Goal: Check status: Check status

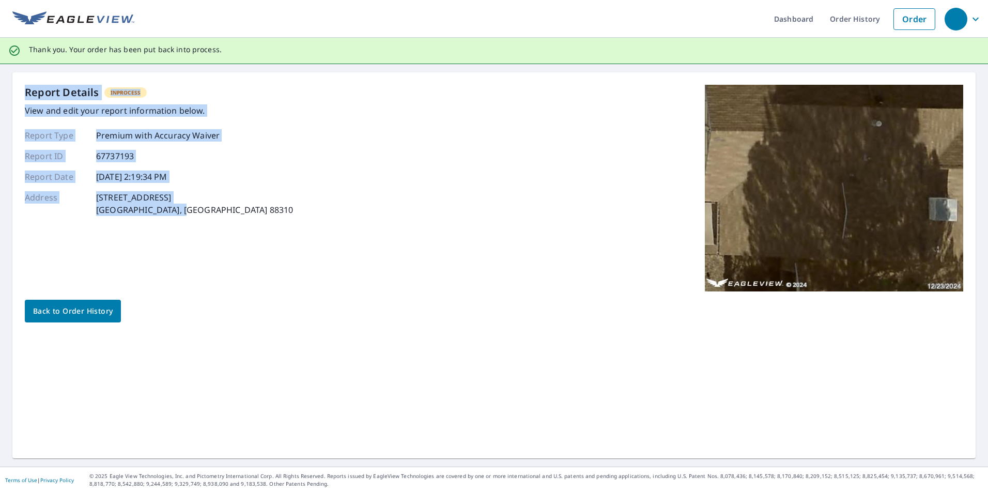
drag, startPoint x: 25, startPoint y: 93, endPoint x: 196, endPoint y: 210, distance: 207.0
click at [196, 210] on div "Report Details InProcess View and edit your report information below. Report Ty…" at bounding box center [159, 188] width 268 height 207
click at [196, 215] on div "Address 3600 Greasewood Ave Alamogordo, NM 88310" at bounding box center [159, 203] width 268 height 25
drag, startPoint x: 198, startPoint y: 215, endPoint x: 40, endPoint y: 103, distance: 193.2
click at [40, 103] on div "Report Details InProcess View and edit your report information below. Report Ty…" at bounding box center [159, 188] width 268 height 207
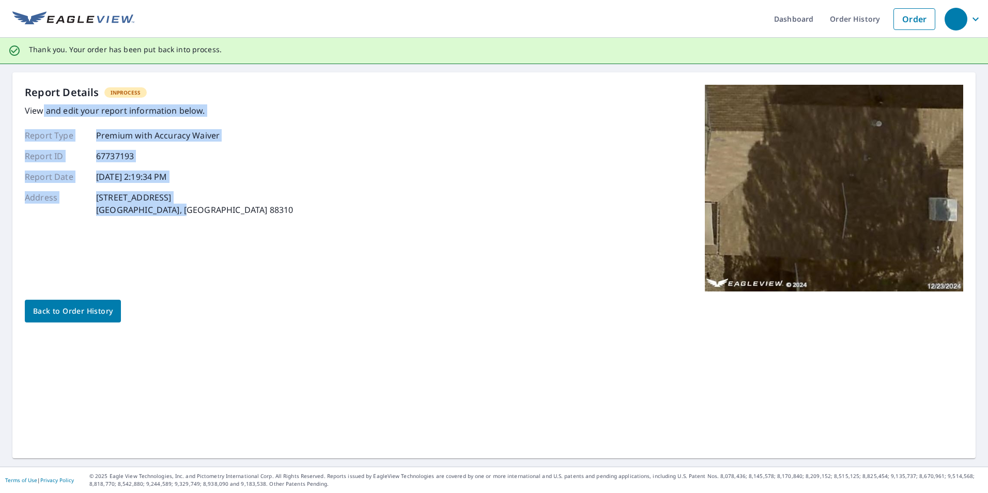
click at [40, 103] on div "Report Details InProcess View and edit your report information below." at bounding box center [159, 101] width 268 height 32
drag, startPoint x: 109, startPoint y: 138, endPoint x: 209, endPoint y: 208, distance: 122.9
click at [209, 208] on div "Report Type Premium with Accuracy Waiver Report ID 67737193 Report Date 10/5/20…" at bounding box center [159, 172] width 268 height 87
click at [209, 208] on div "Address 3600 Greasewood Ave Alamogordo, NM 88310" at bounding box center [159, 203] width 268 height 25
drag, startPoint x: 209, startPoint y: 214, endPoint x: 27, endPoint y: 89, distance: 221.2
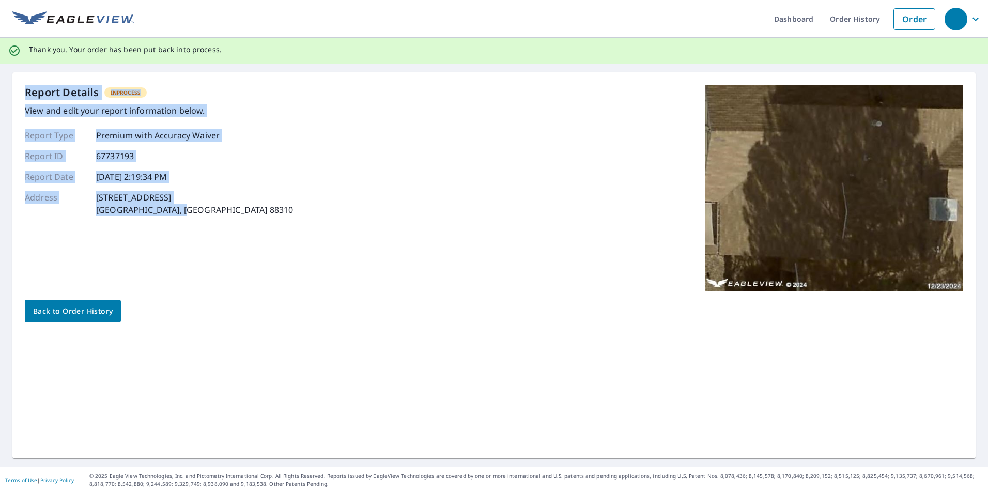
click at [27, 89] on div "Report Details InProcess View and edit your report information below. Report Ty…" at bounding box center [159, 188] width 268 height 207
click at [27, 89] on p "Report Details" at bounding box center [62, 93] width 74 height 16
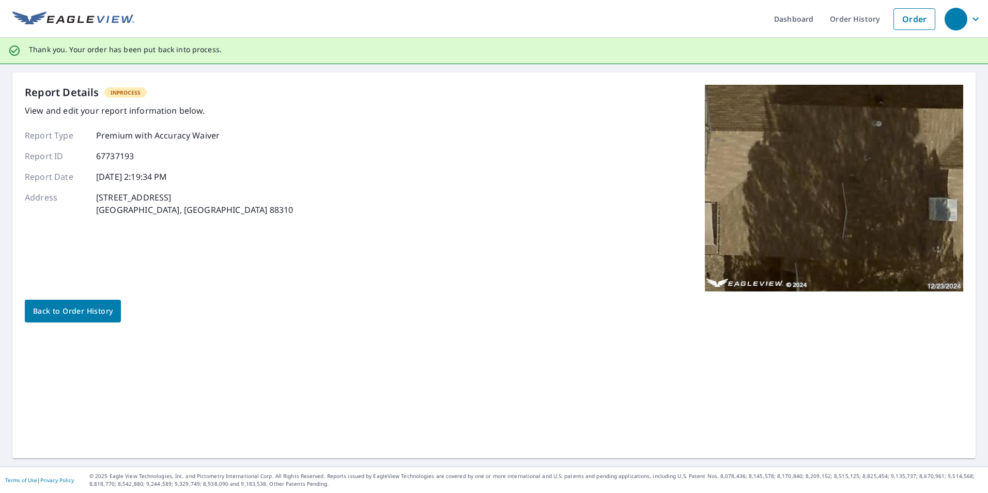
drag, startPoint x: 27, startPoint y: 89, endPoint x: 197, endPoint y: 208, distance: 207.6
click at [197, 208] on div "Report Details InProcess View and edit your report information below. Report Ty…" at bounding box center [159, 188] width 268 height 207
click at [197, 208] on div "Address 3600 Greasewood Ave Alamogordo, NM 88310" at bounding box center [159, 203] width 268 height 25
click at [930, 216] on img at bounding box center [834, 188] width 258 height 207
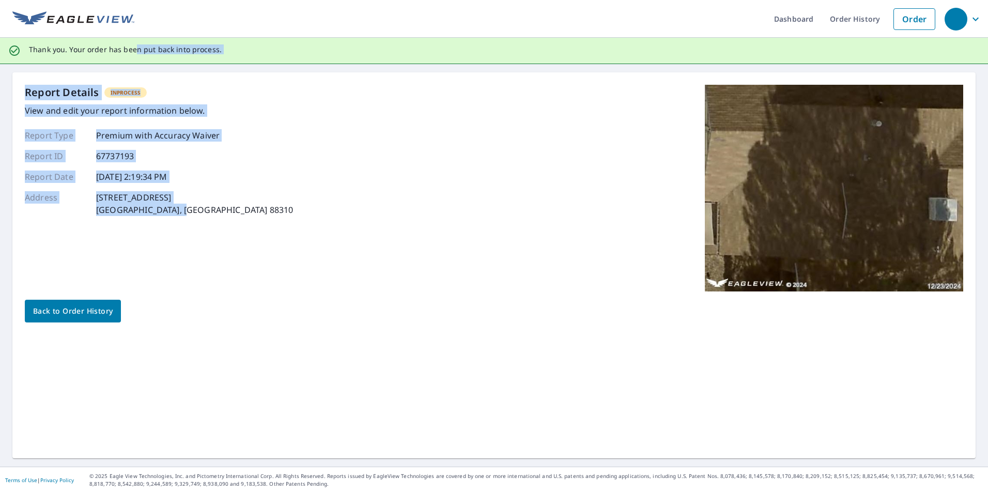
drag, startPoint x: 136, startPoint y: 49, endPoint x: 232, endPoint y: 215, distance: 191.2
click at [232, 215] on div "Dashboard Order History Order Thank you. Your order has been put back into proc…" at bounding box center [494, 246] width 988 height 493
click at [232, 215] on div "Report Details InProcess View and edit your report information below. Report Ty…" at bounding box center [494, 188] width 939 height 207
